Goal: Transaction & Acquisition: Book appointment/travel/reservation

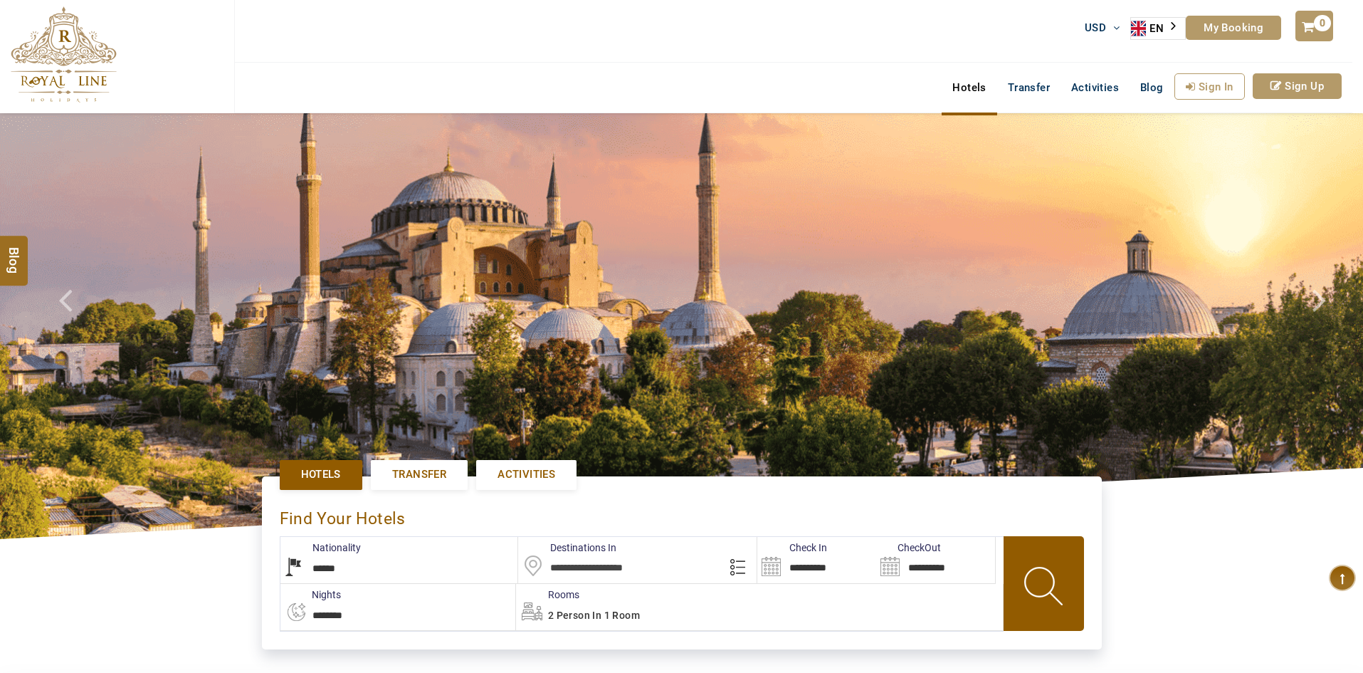
select select "******"
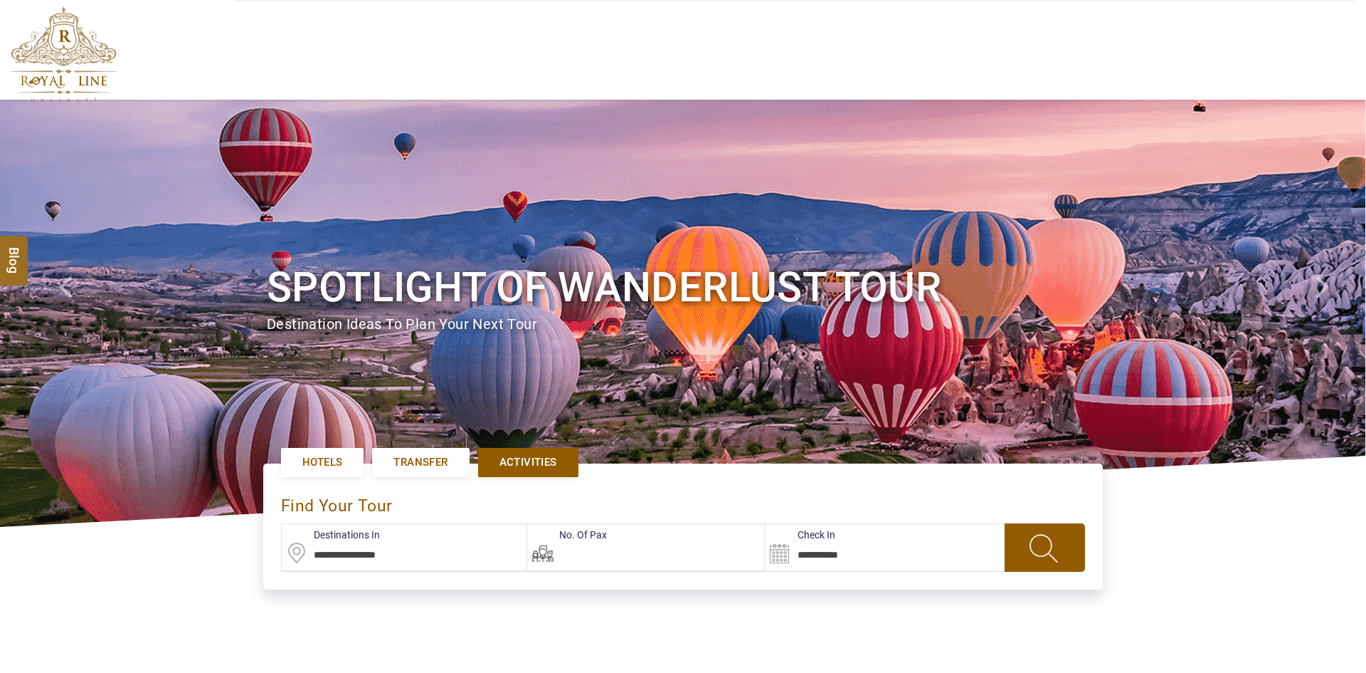
type input "**********"
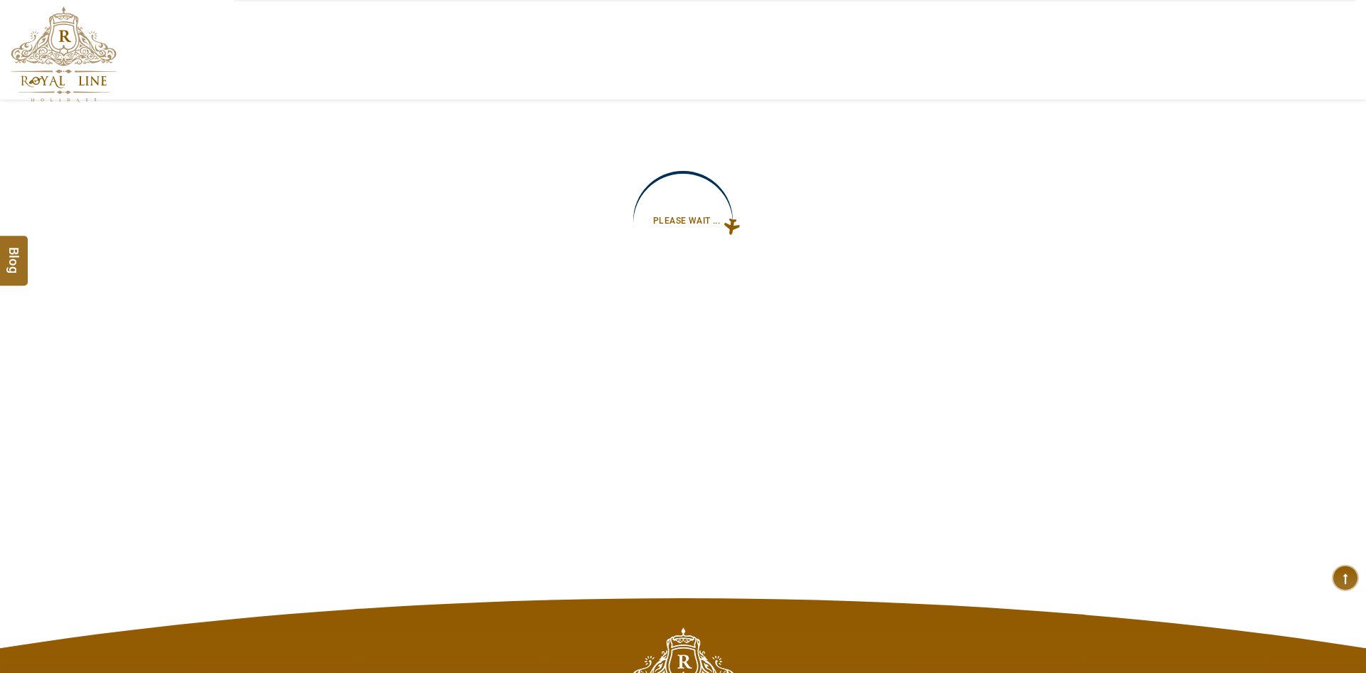
type input "**********"
select select "*****"
select select "******"
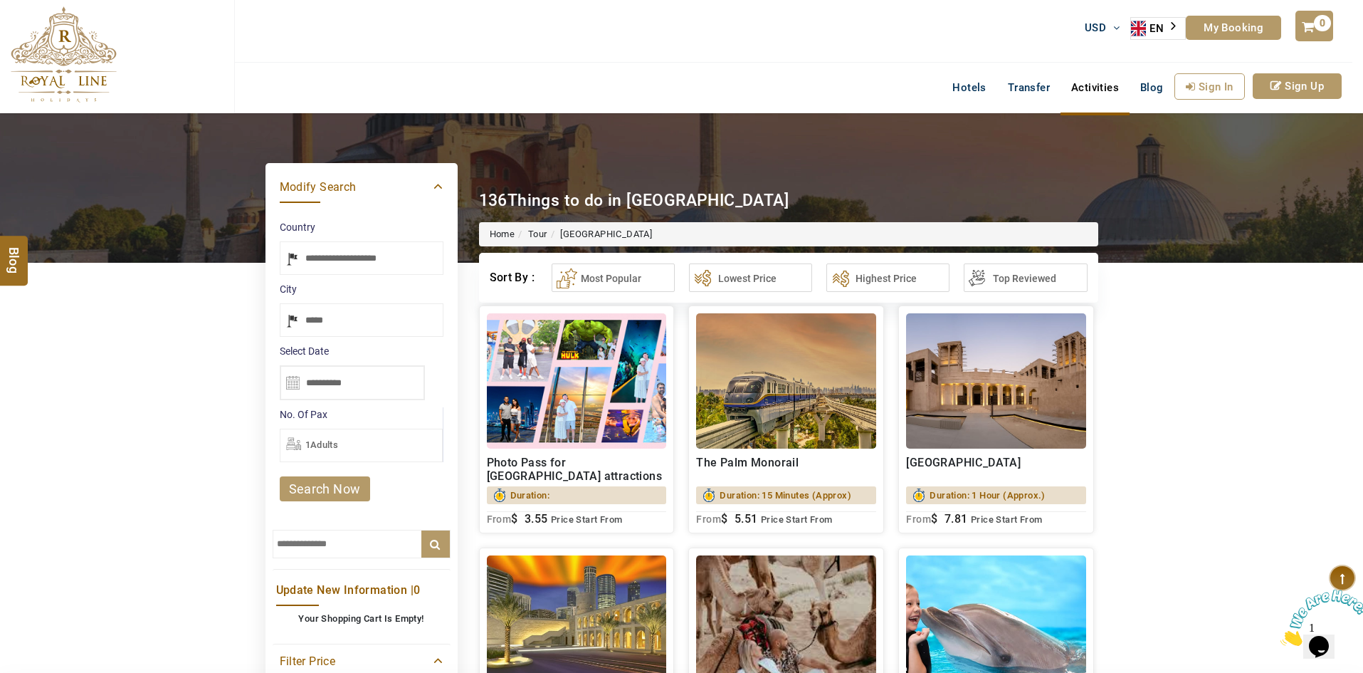
click at [922, 52] on div "USD AED AED EUR € USD $ INR ₹ THB ฿ IDR Rp BHD BHD TRY ₺ EN AR PT ZH ES RU My B…" at bounding box center [793, 31] width 1118 height 63
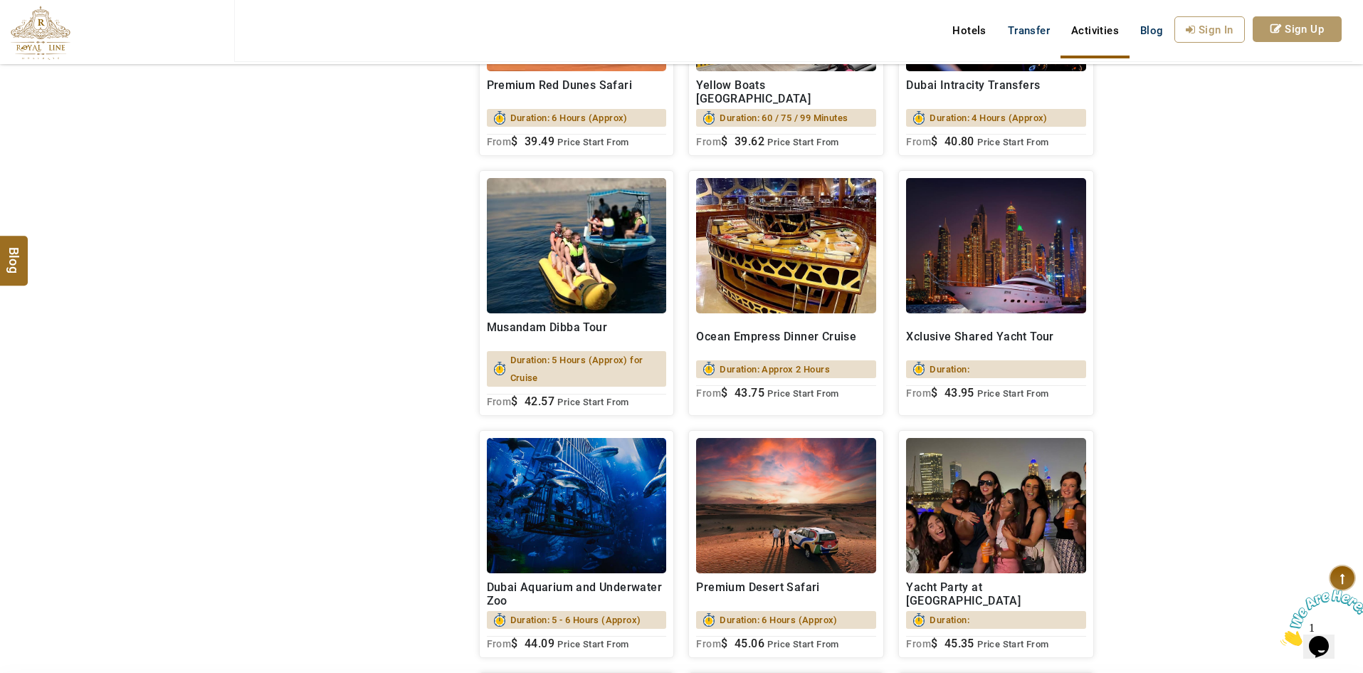
scroll to position [6748, 0]
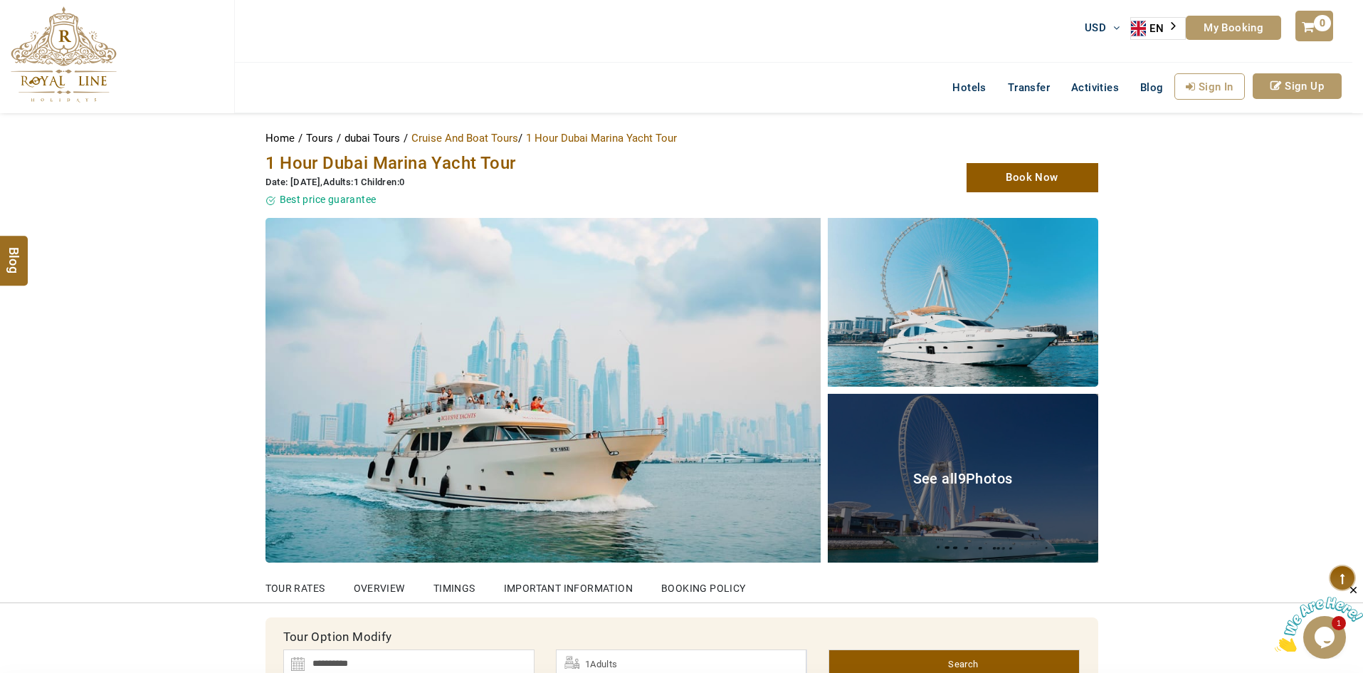
click at [438, 165] on span "1 Hour Dubai Marina Yacht Tour" at bounding box center [390, 163] width 251 height 20
copy span "1 Hour Dubai Marina Yacht Tour"
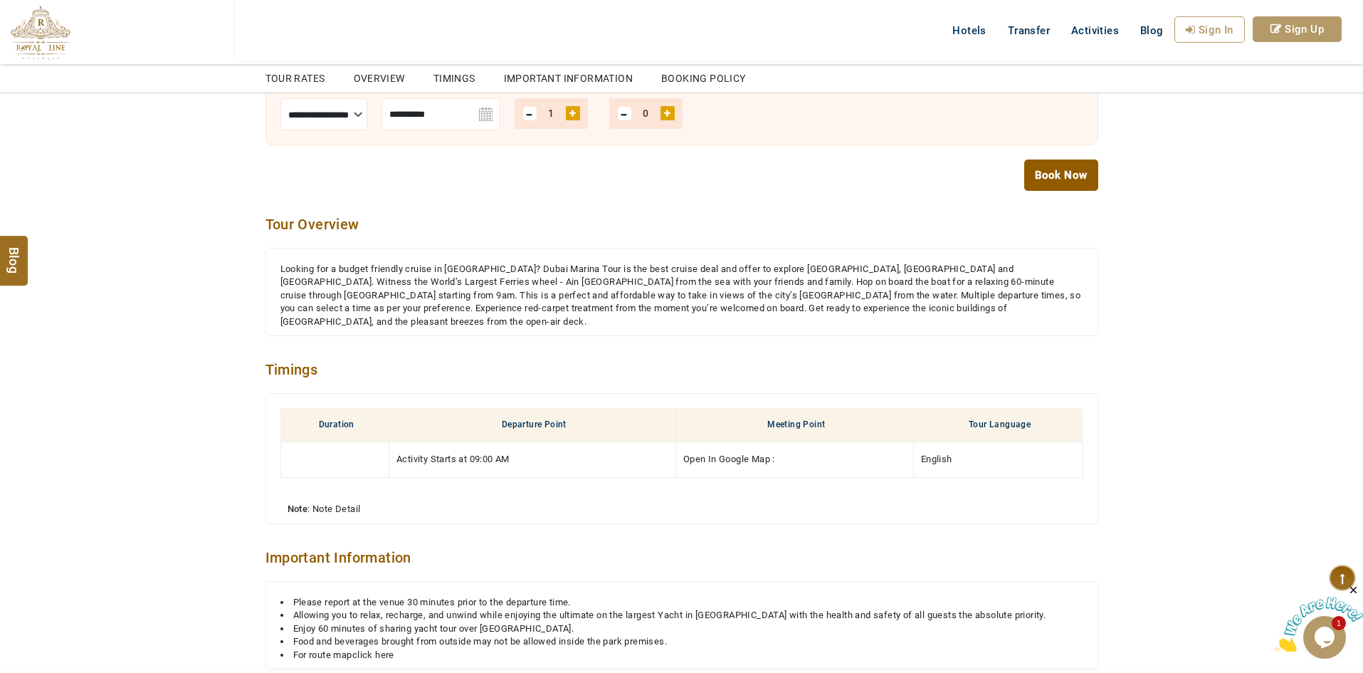
scroll to position [996, 0]
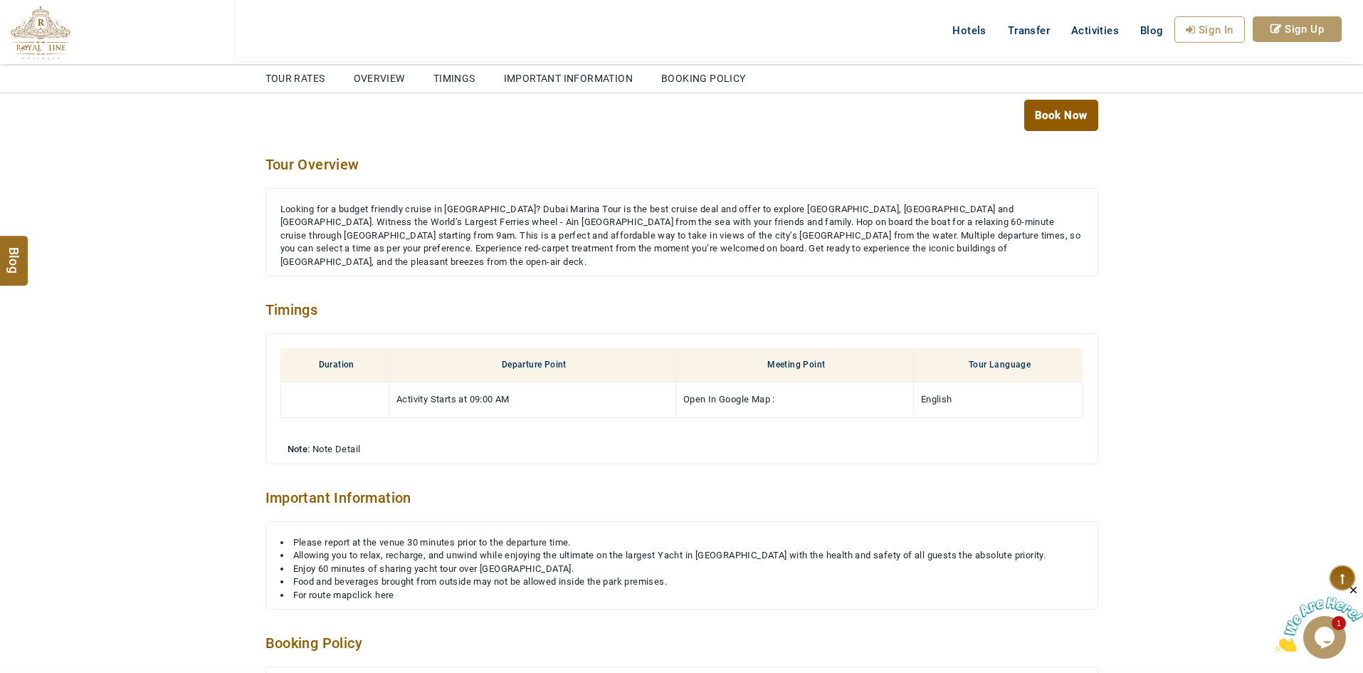
click at [562, 233] on div "Looking for a budget friendly cruise in Dubai Marina? Dubai Marina Tour is the …" at bounding box center [681, 236] width 803 height 66
click at [561, 233] on div "Looking for a budget friendly cruise in Dubai Marina? Dubai Marina Tour is the …" at bounding box center [681, 236] width 803 height 66
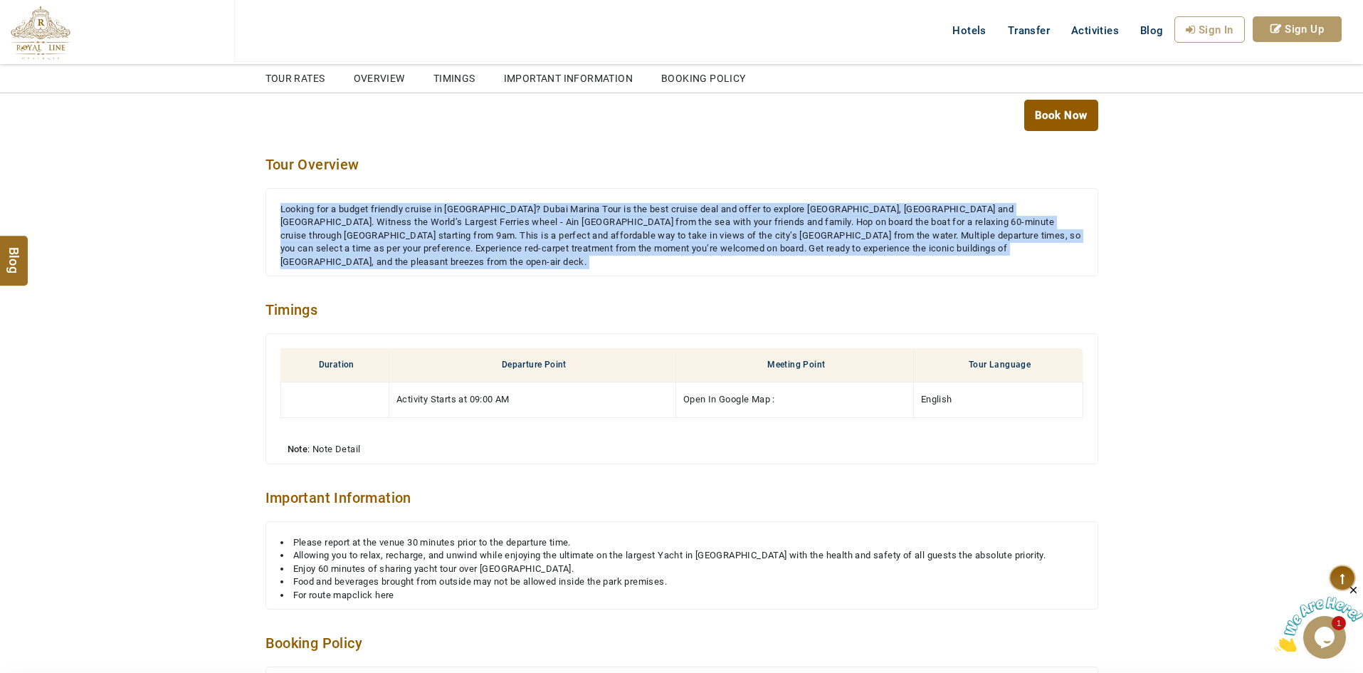
click at [561, 233] on div "Looking for a budget friendly cruise in Dubai Marina? Dubai Marina Tour is the …" at bounding box center [681, 236] width 803 height 66
copy div "Looking for a budget friendly cruise in Dubai Marina? Dubai Marina Tour is the …"
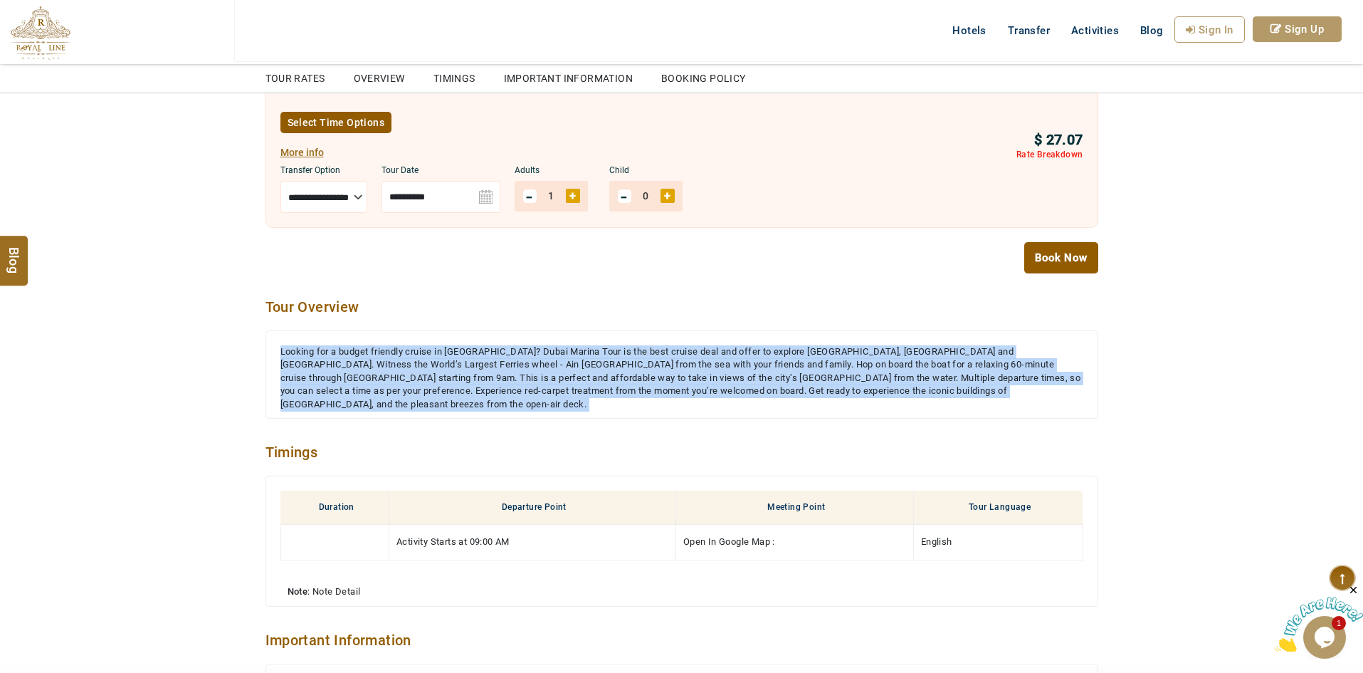
scroll to position [712, 0]
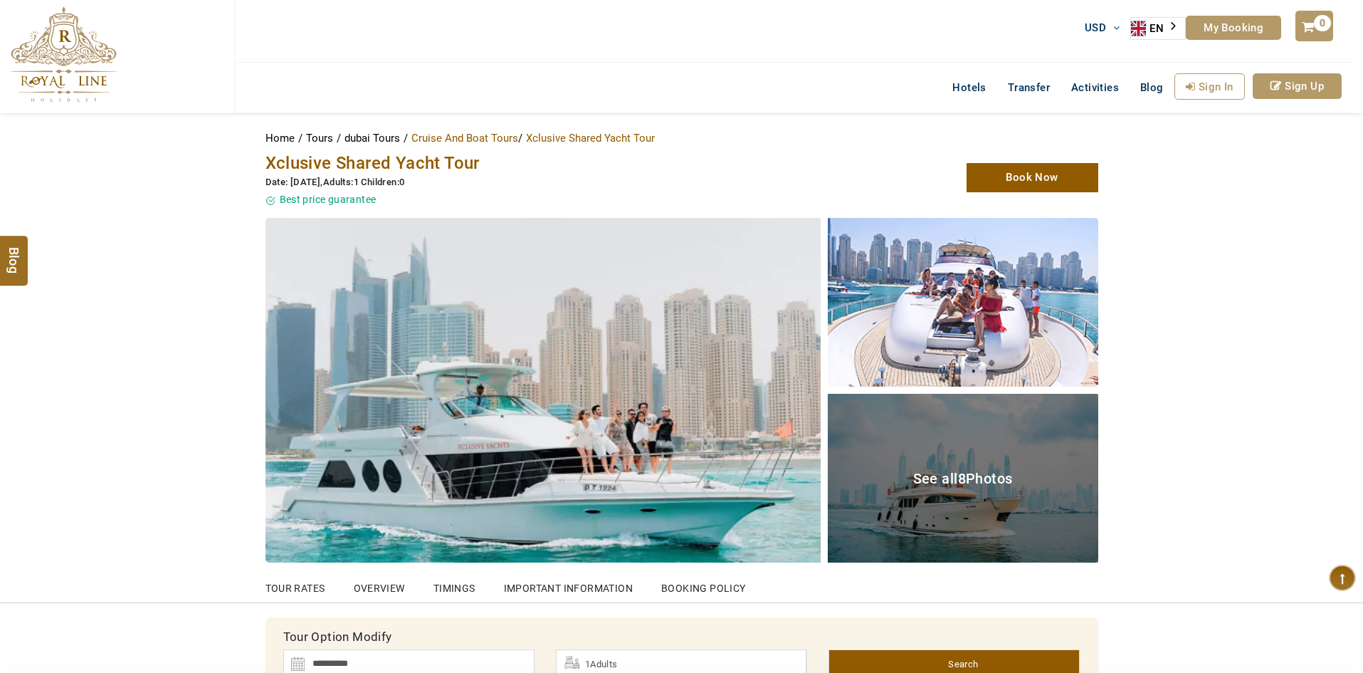
click at [450, 159] on span "Xclusive Shared Yacht Tour" at bounding box center [372, 163] width 214 height 20
copy span "Xclusive Shared Yacht Tour"
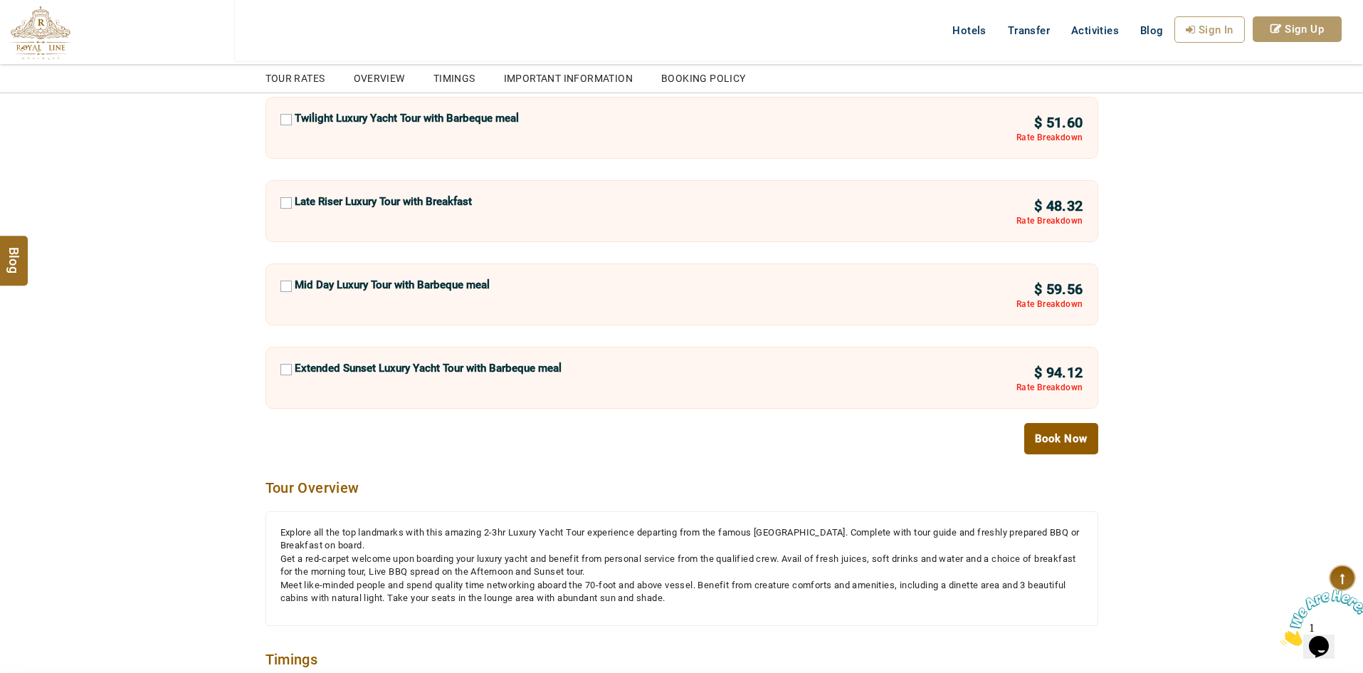
scroll to position [1566, 0]
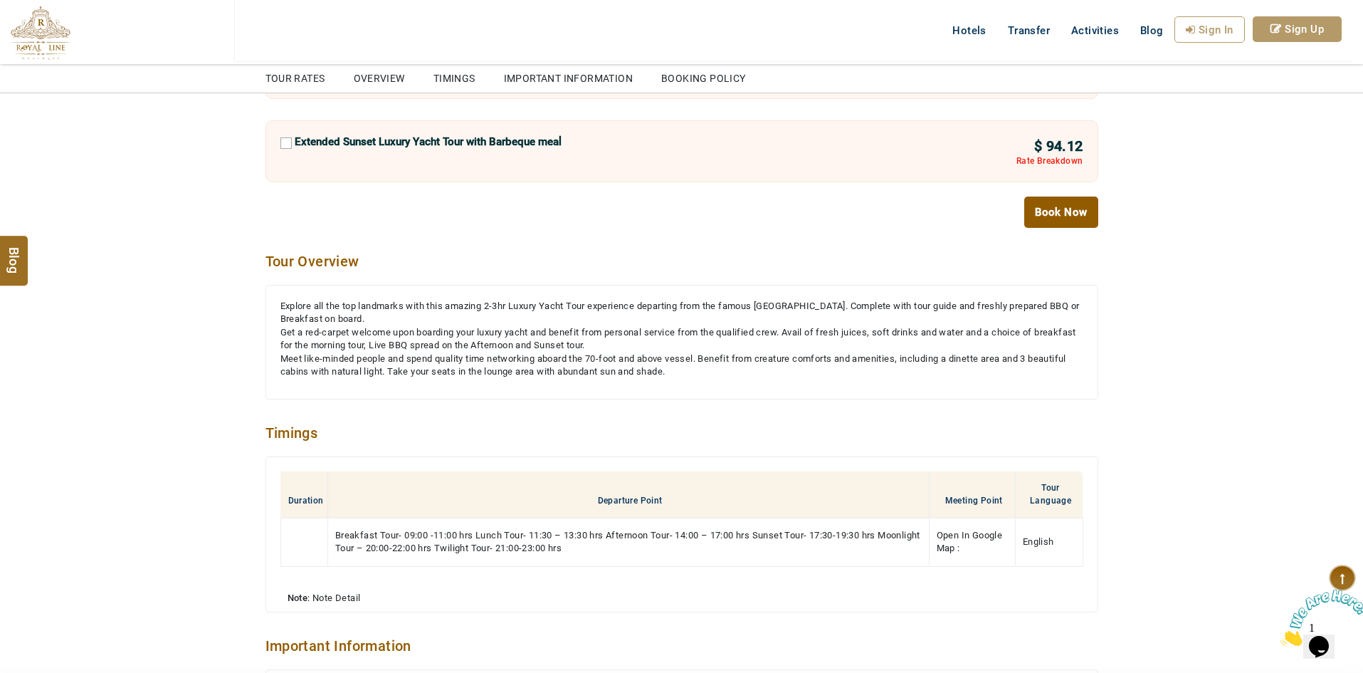
click at [485, 319] on div "Explore all the top landmarks with this amazing 2-3hr Luxury Yacht Tour experie…" at bounding box center [681, 313] width 803 height 26
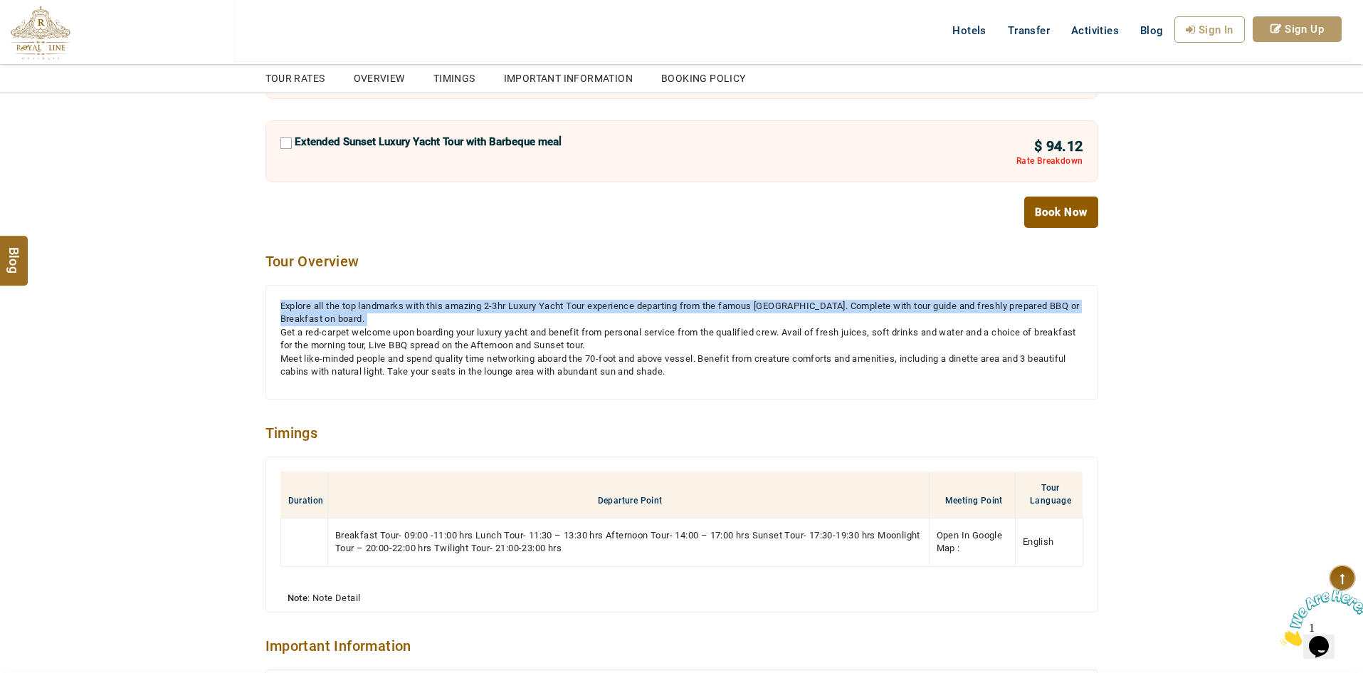
click at [485, 319] on div "Explore all the top landmarks with this amazing 2-3hr Luxury Yacht Tour experie…" at bounding box center [681, 313] width 803 height 26
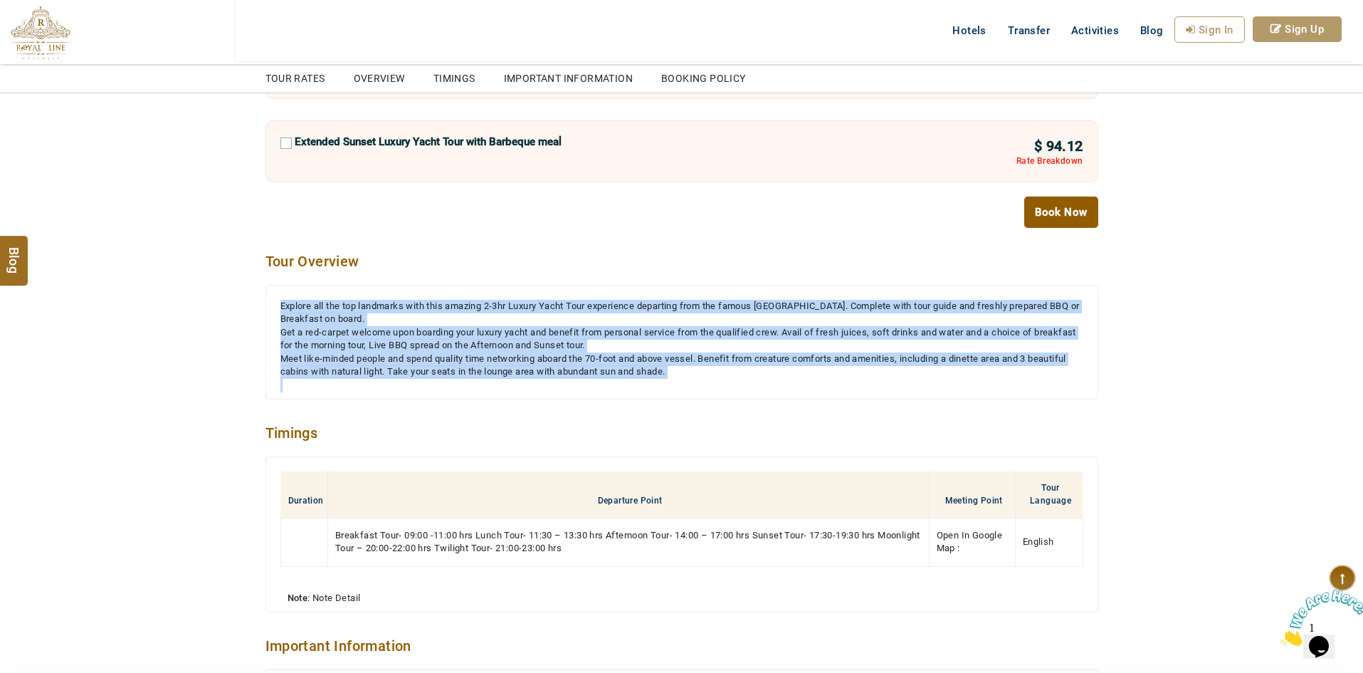
click at [628, 368] on div "Meet like-minded people and spend quality time networking aboard the 70-foot an…" at bounding box center [681, 365] width 803 height 26
copy div "Explore all the top landmarks with this amazing 2-3hr Luxury Yacht Tour experie…"
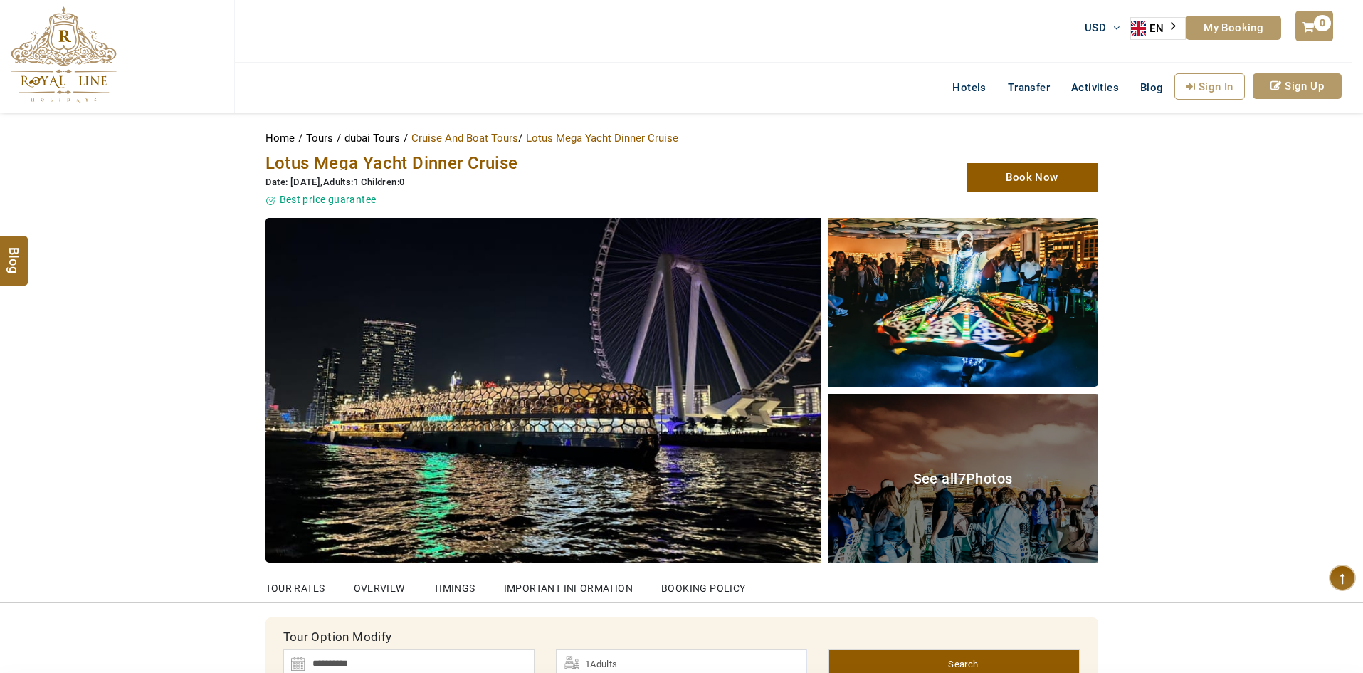
click at [474, 165] on span "Lotus Mega Yacht Dinner Cruise" at bounding box center [391, 163] width 253 height 20
copy span "Lotus Mega Yacht Dinner Cruise"
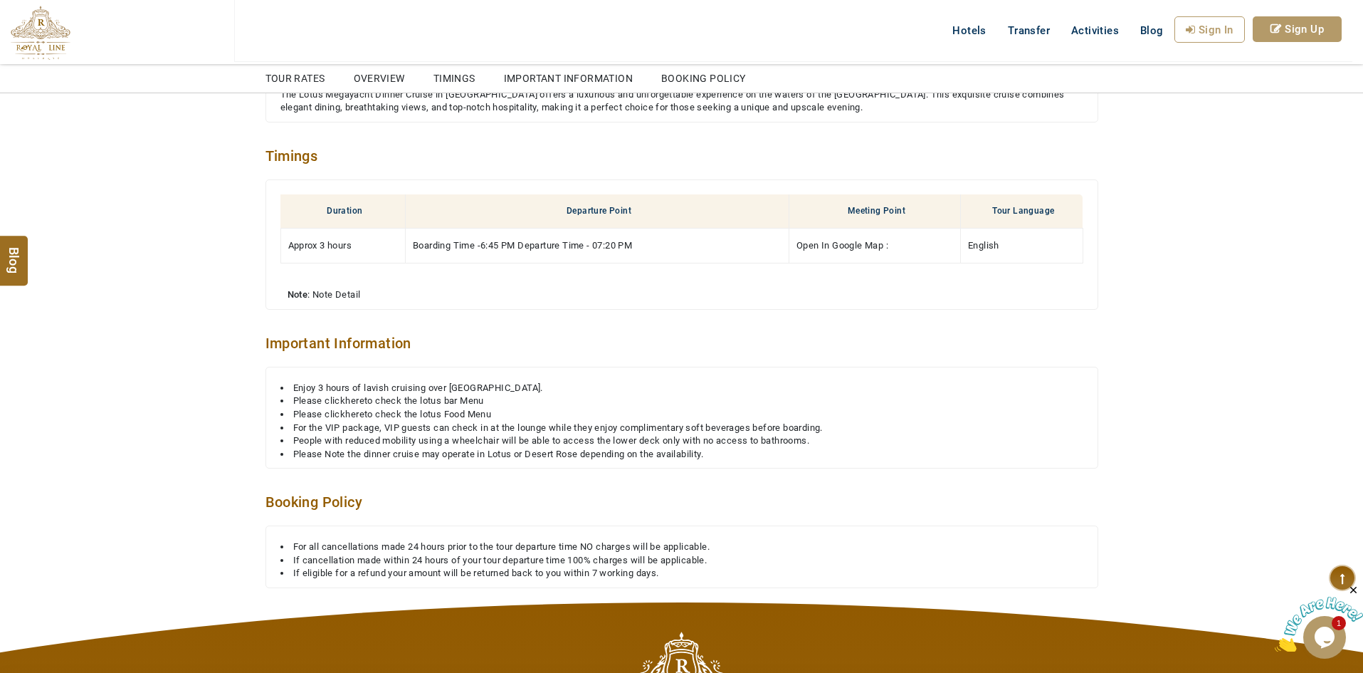
scroll to position [1139, 0]
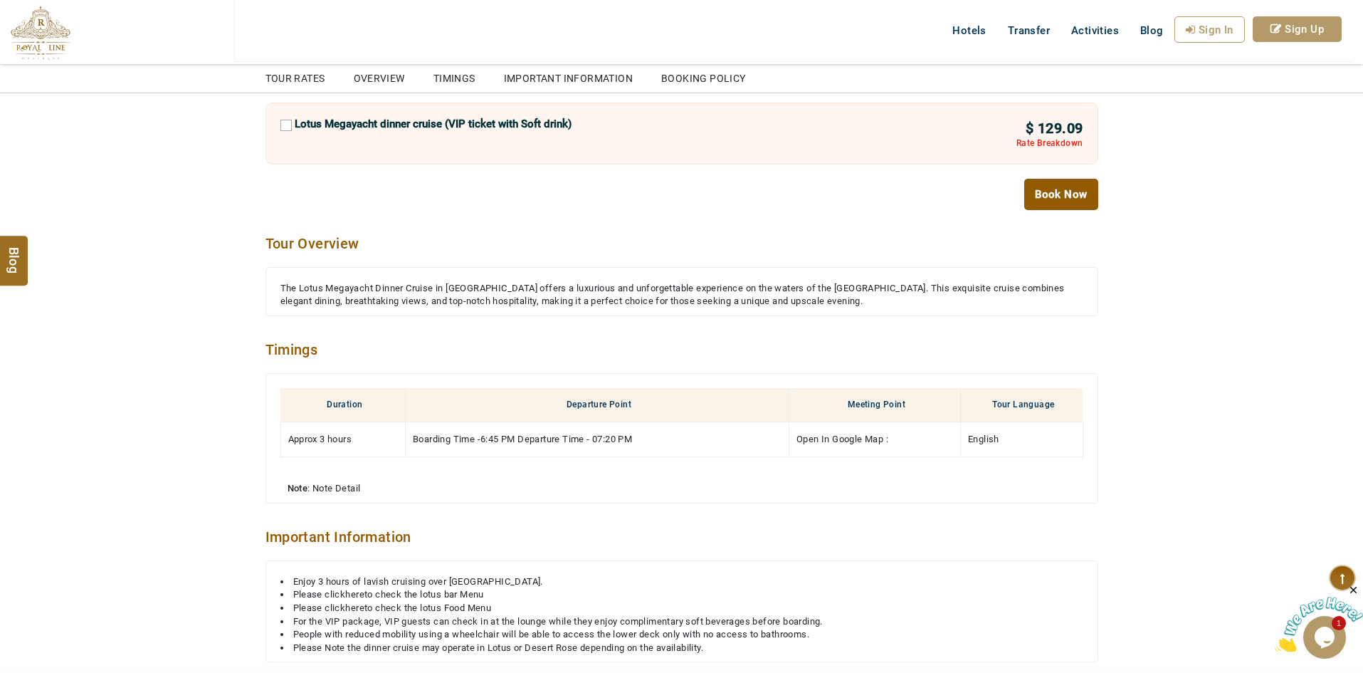
click at [583, 293] on div "The Lotus Megayacht Dinner Cruise in [GEOGRAPHIC_DATA] offers a luxurious and u…" at bounding box center [681, 295] width 803 height 26
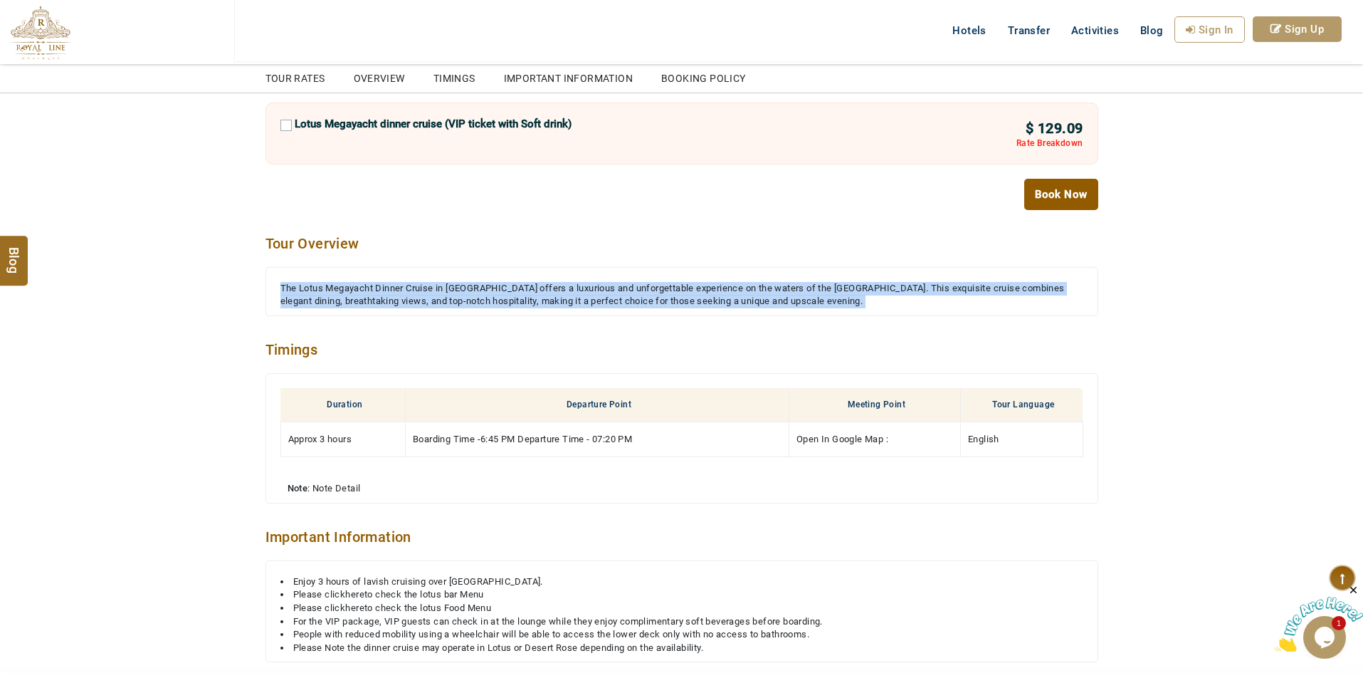
click at [583, 293] on div "The Lotus Megayacht Dinner Cruise in [GEOGRAPHIC_DATA] offers a luxurious and u…" at bounding box center [681, 295] width 803 height 26
copy div "The Lotus Megayacht Dinner Cruise in [GEOGRAPHIC_DATA] offers a luxurious and u…"
